Goal: Task Accomplishment & Management: Use online tool/utility

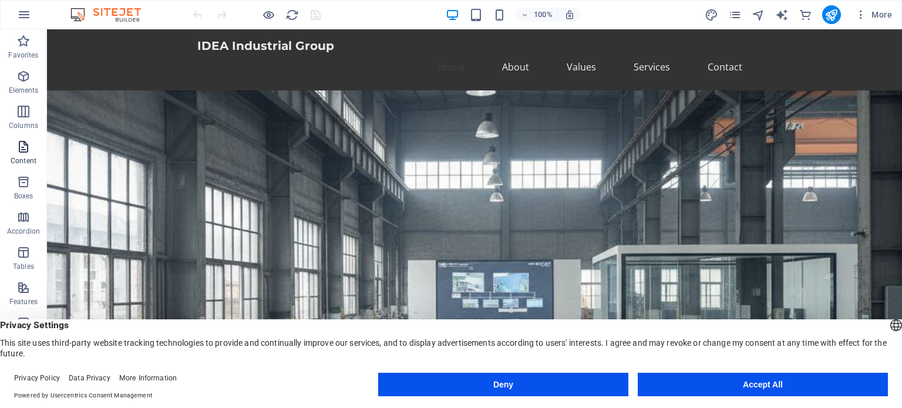
click at [25, 150] on icon "button" at bounding box center [23, 147] width 14 height 14
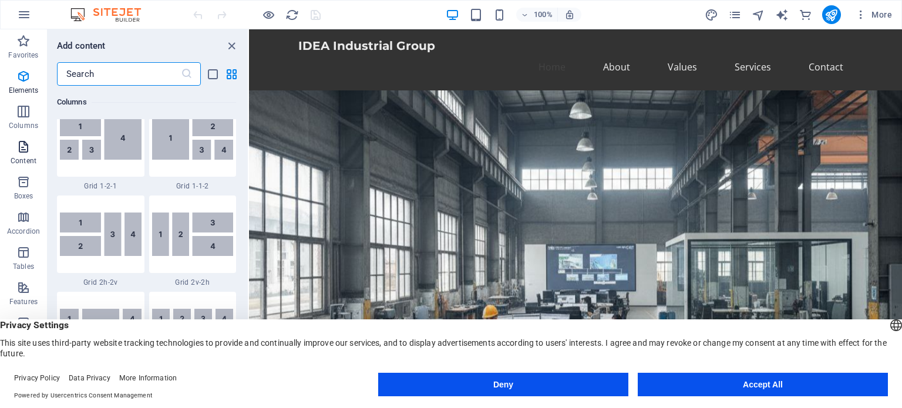
scroll to position [2055, 0]
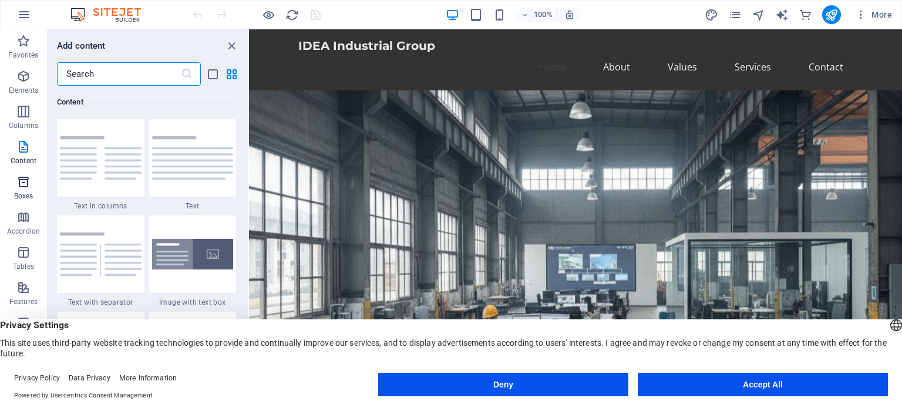
click at [18, 194] on p "Boxes" at bounding box center [23, 195] width 19 height 9
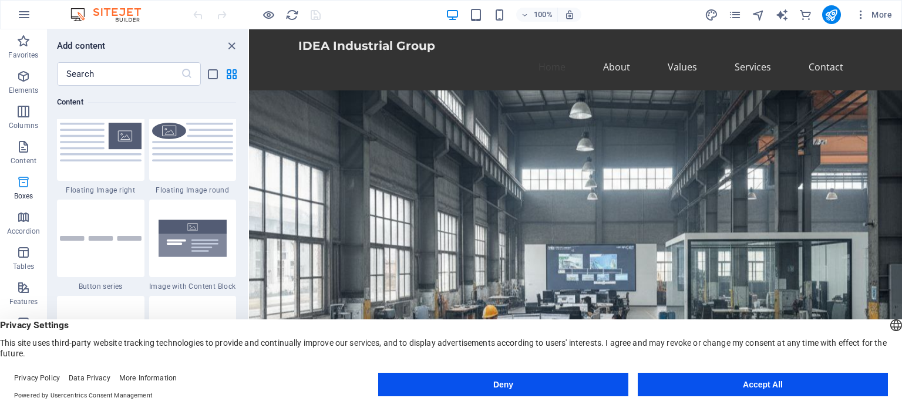
scroll to position [3239, 0]
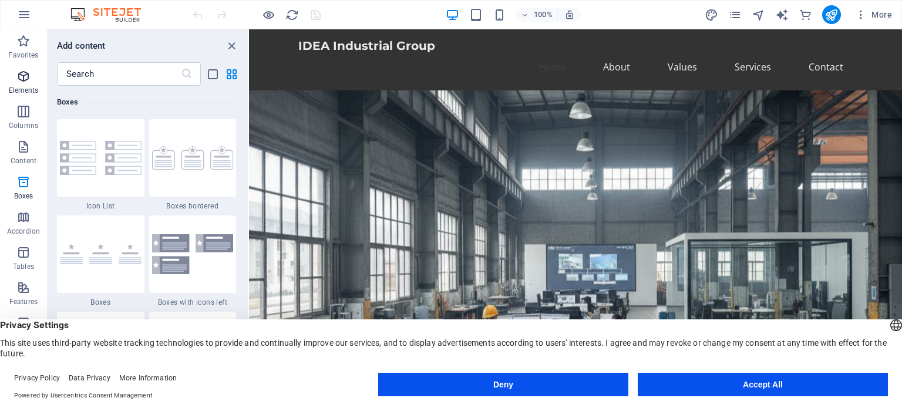
click at [29, 67] on button "Elements" at bounding box center [23, 82] width 47 height 35
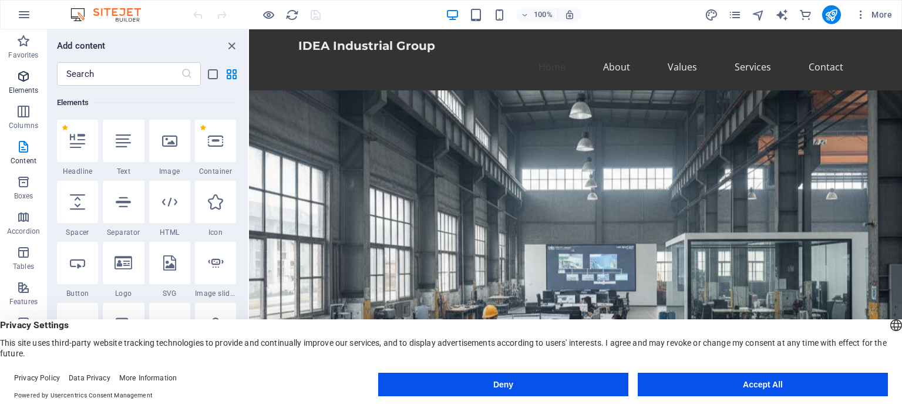
scroll to position [124, 0]
click at [19, 39] on icon "button" at bounding box center [23, 41] width 14 height 14
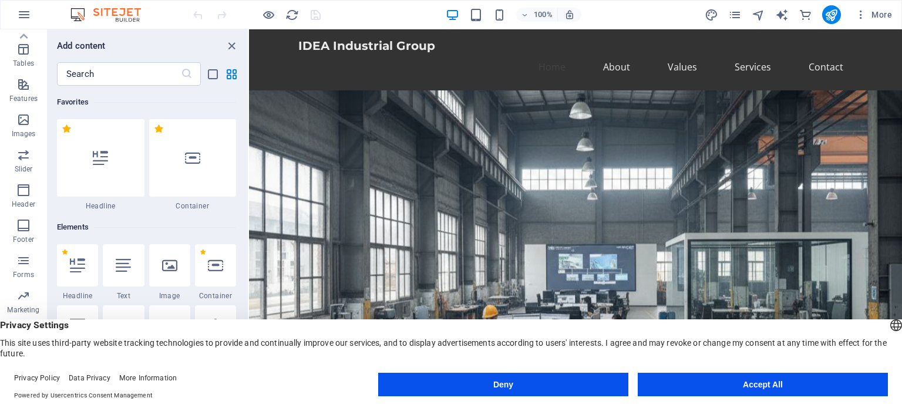
scroll to position [0, 0]
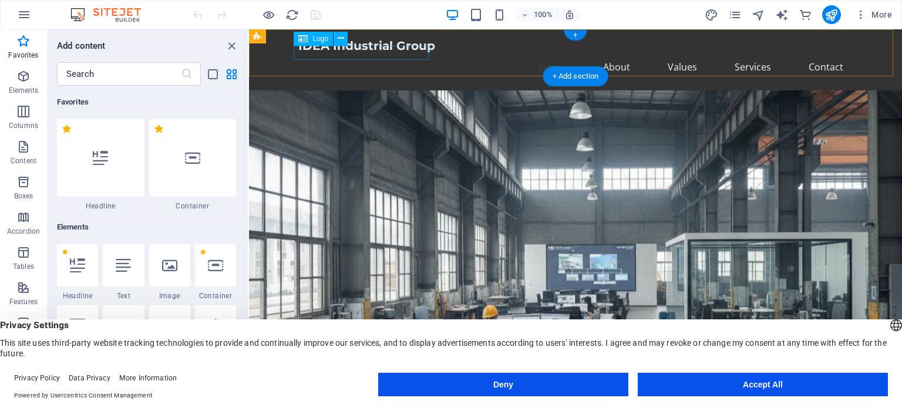
click at [396, 52] on div "IDEA Industrial Group" at bounding box center [575, 46] width 554 height 14
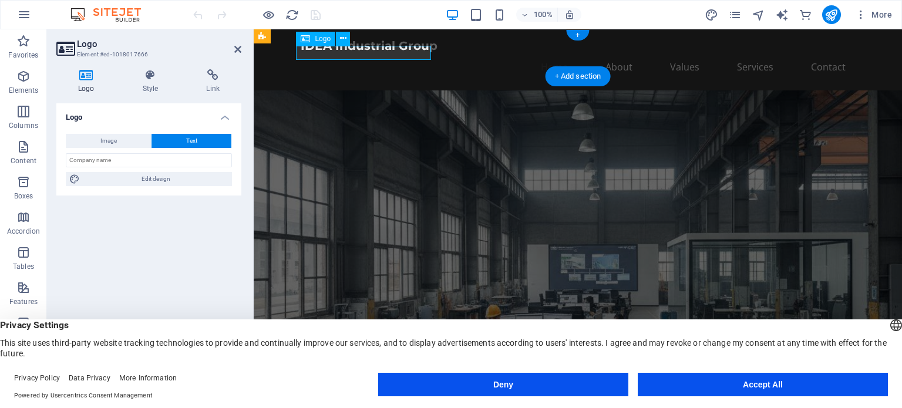
click at [376, 50] on div "IDEA Industrial Group" at bounding box center [578, 46] width 554 height 14
click at [376, 49] on div "IDEA Industrial Group" at bounding box center [578, 46] width 554 height 14
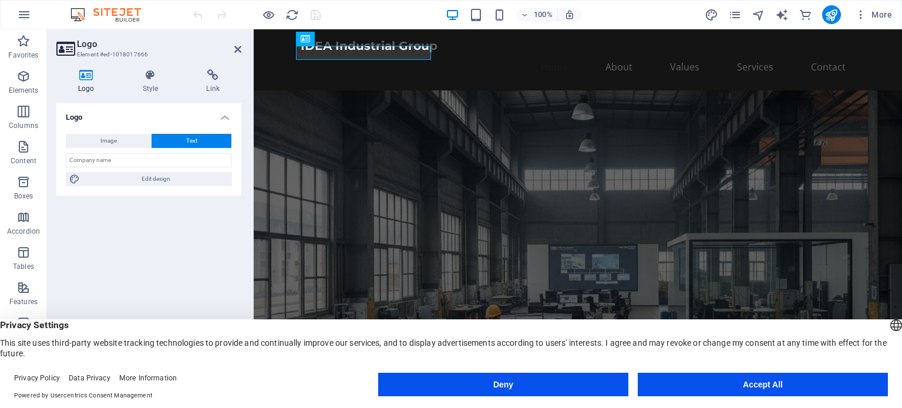
click at [116, 116] on h4 "Logo" at bounding box center [148, 113] width 185 height 21
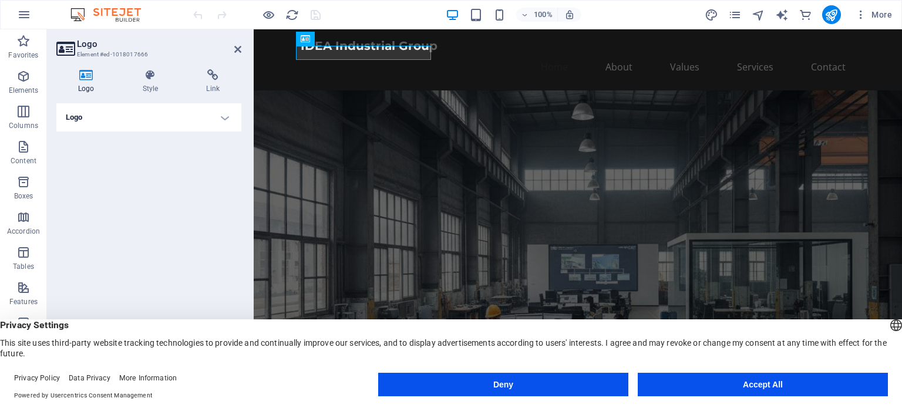
click at [116, 116] on h4 "Logo" at bounding box center [148, 117] width 185 height 28
